Goal: Navigation & Orientation: Find specific page/section

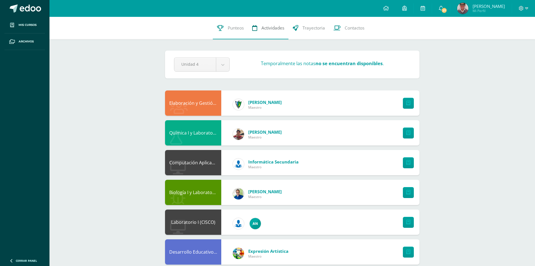
click at [255, 17] on link "Actividades" at bounding box center [268, 28] width 40 height 22
click at [450, 4] on link "27" at bounding box center [441, 8] width 18 height 17
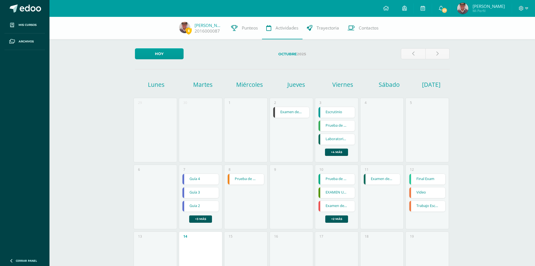
click at [420, 137] on div "5" at bounding box center [427, 130] width 44 height 65
click at [193, 26] on span "8 José Zeta 2016000087" at bounding box center [201, 28] width 52 height 13
click at [196, 26] on link "[PERSON_NAME]" at bounding box center [208, 25] width 28 height 6
